Goal: Find specific page/section: Find specific page/section

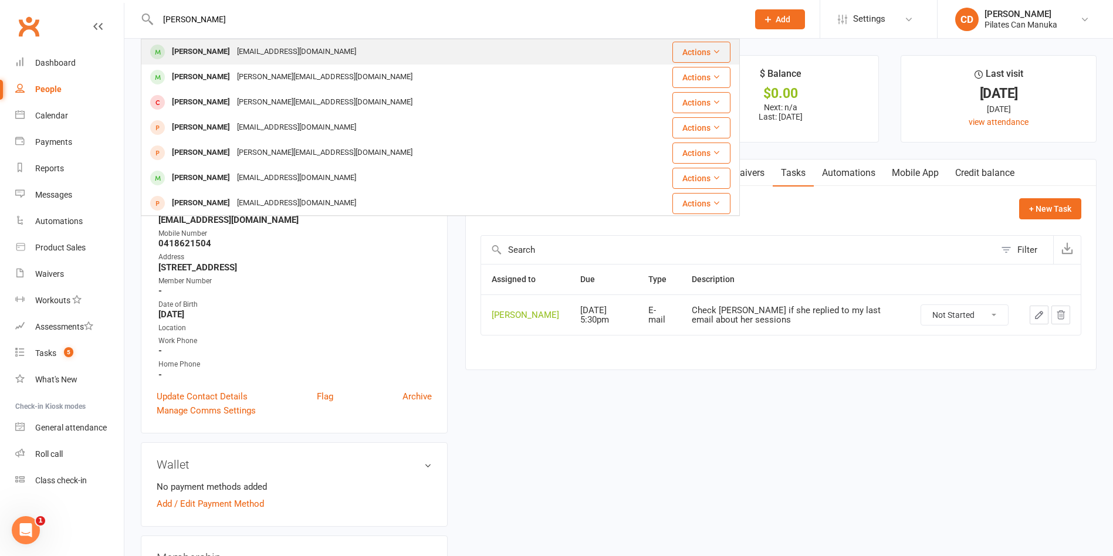
type input "[PERSON_NAME]"
click at [233, 48] on div "[EMAIL_ADDRESS][DOMAIN_NAME]" at bounding box center [296, 51] width 126 height 17
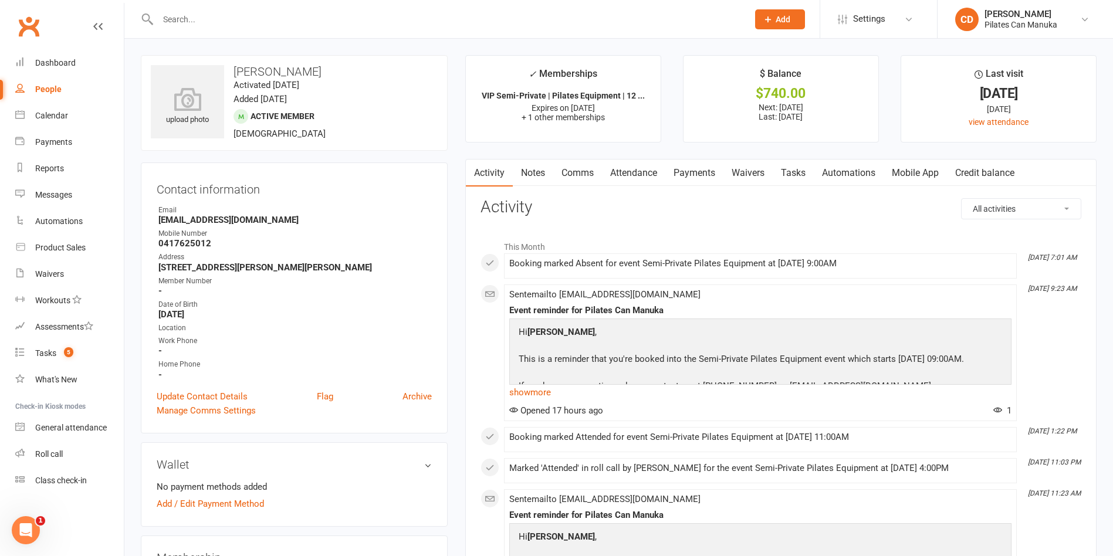
click at [497, 174] on link "Activity" at bounding box center [489, 173] width 47 height 27
click at [635, 168] on link "Attendance" at bounding box center [633, 173] width 63 height 27
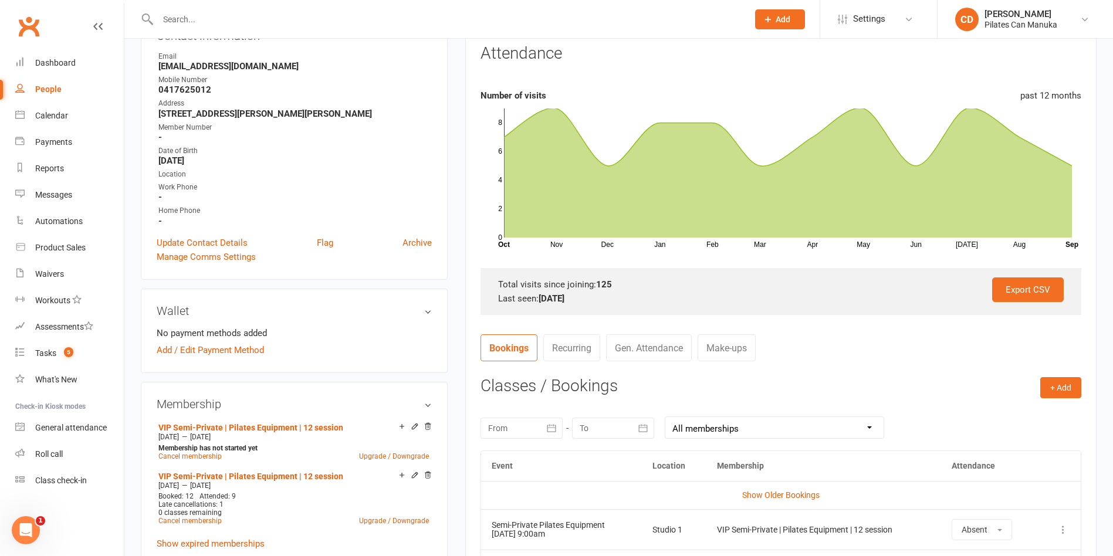
scroll to position [264, 0]
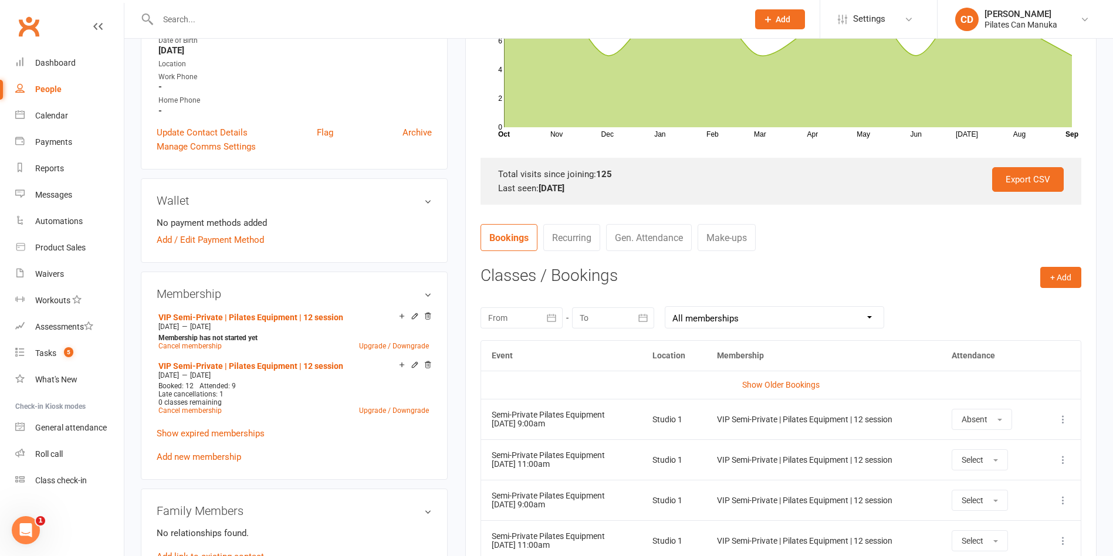
click at [884, 282] on h3 "Classes / Bookings" at bounding box center [780, 276] width 601 height 18
click at [271, 6] on div at bounding box center [440, 19] width 599 height 38
click at [269, 18] on input "text" at bounding box center [446, 19] width 585 height 16
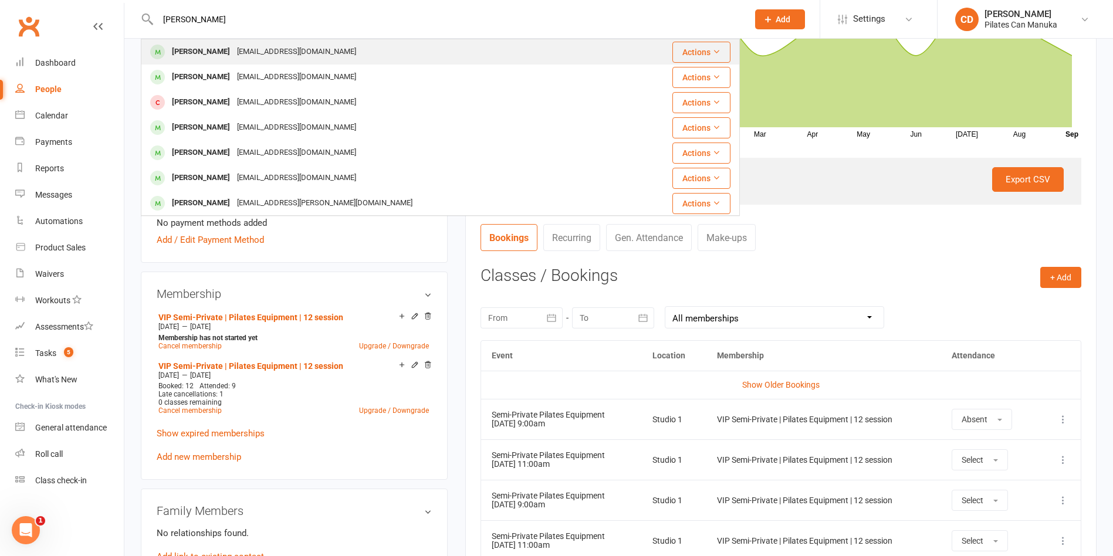
type input "[PERSON_NAME]"
click at [249, 46] on div "[EMAIL_ADDRESS][DOMAIN_NAME]" at bounding box center [296, 51] width 126 height 17
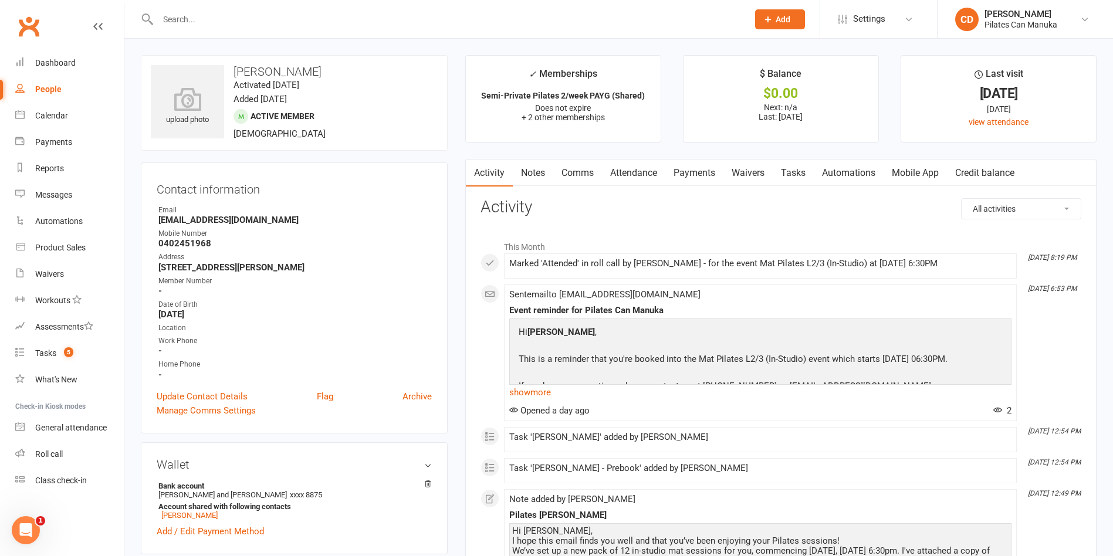
click at [641, 173] on link "Attendance" at bounding box center [633, 173] width 63 height 27
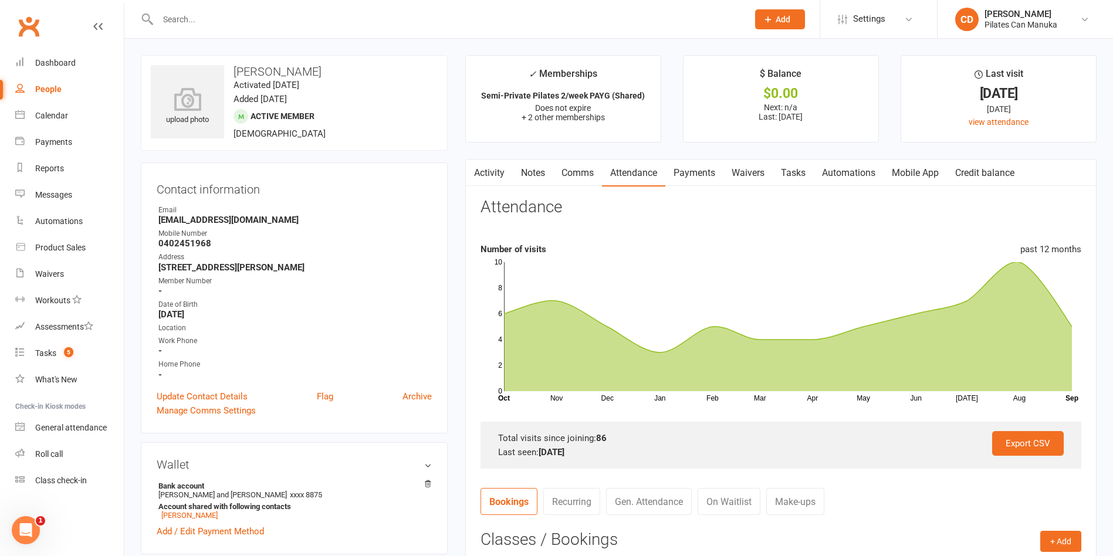
click at [794, 168] on link "Tasks" at bounding box center [793, 173] width 41 height 27
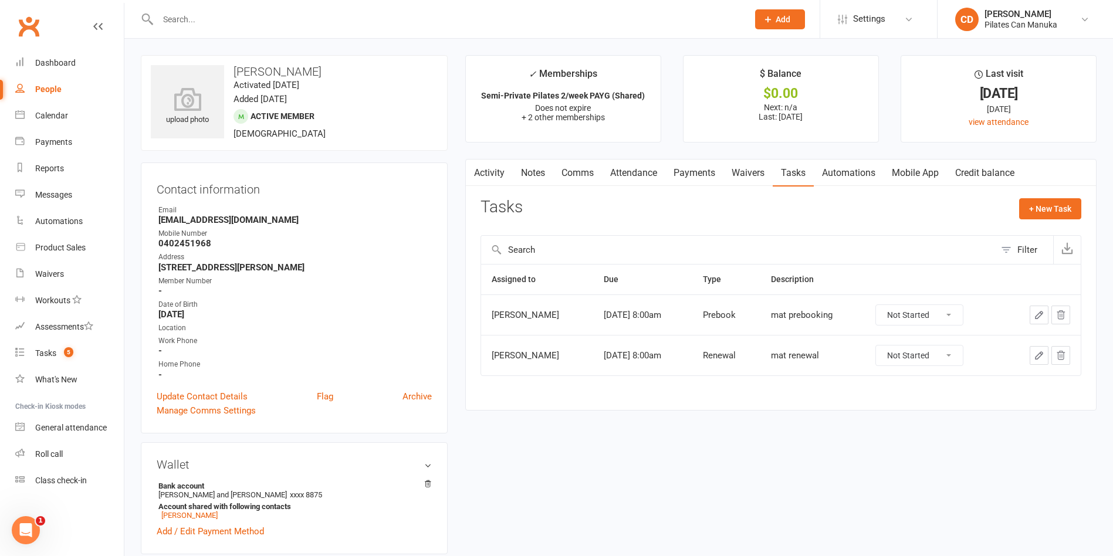
click at [483, 167] on link "Activity" at bounding box center [489, 173] width 47 height 27
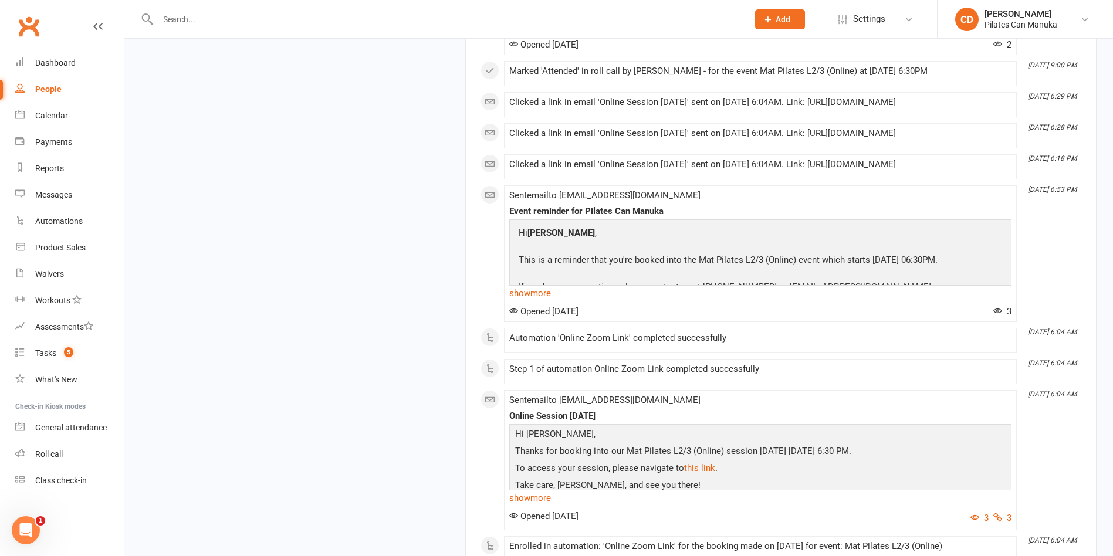
scroll to position [8790, 0]
